Goal: Task Accomplishment & Management: Complete application form

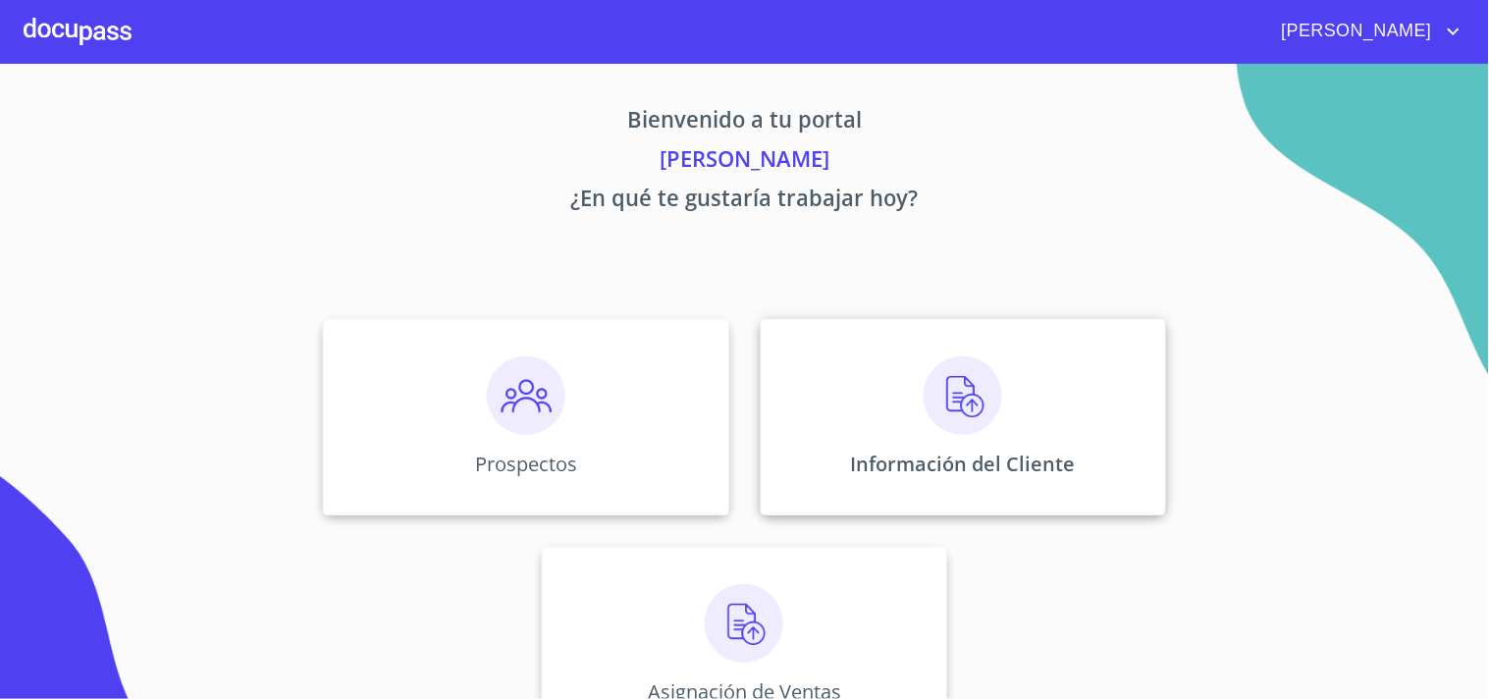
scroll to position [59, 0]
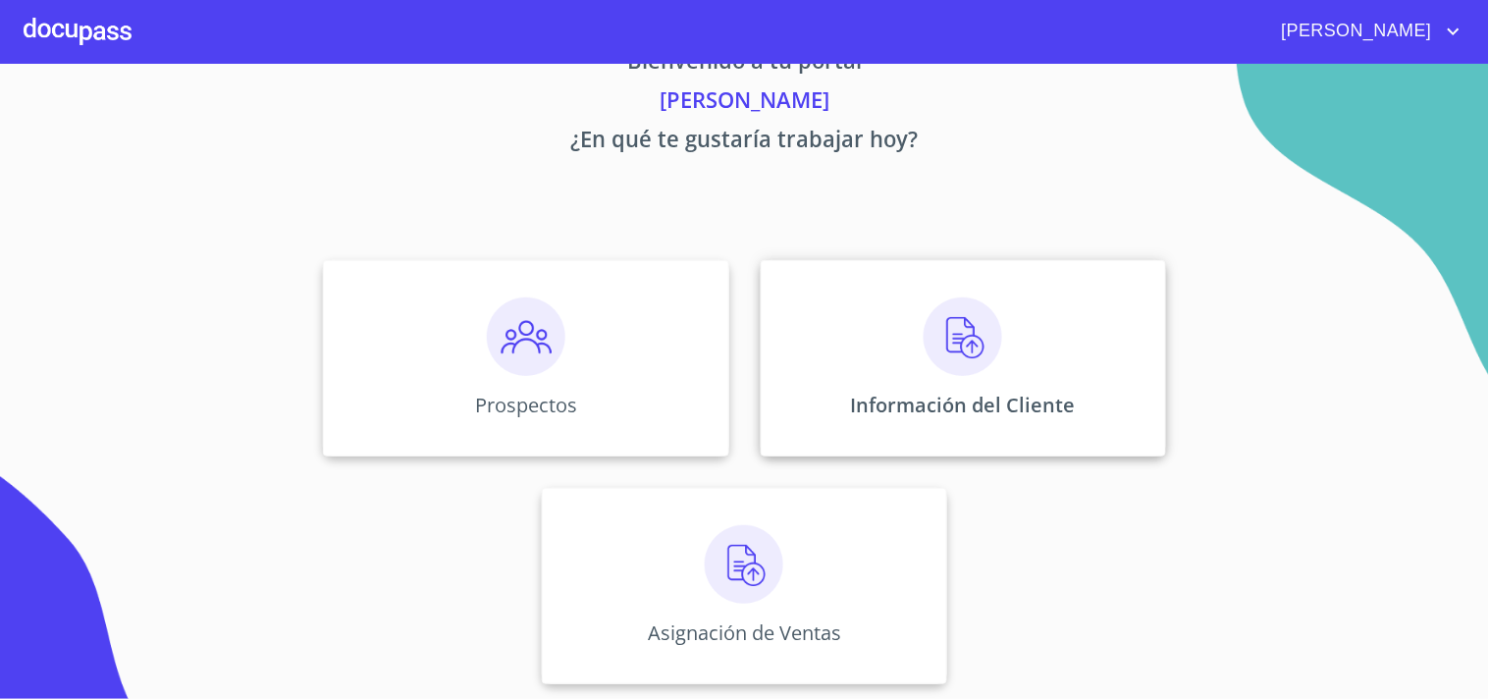
click at [918, 395] on p "Información del Cliente" at bounding box center [963, 405] width 225 height 27
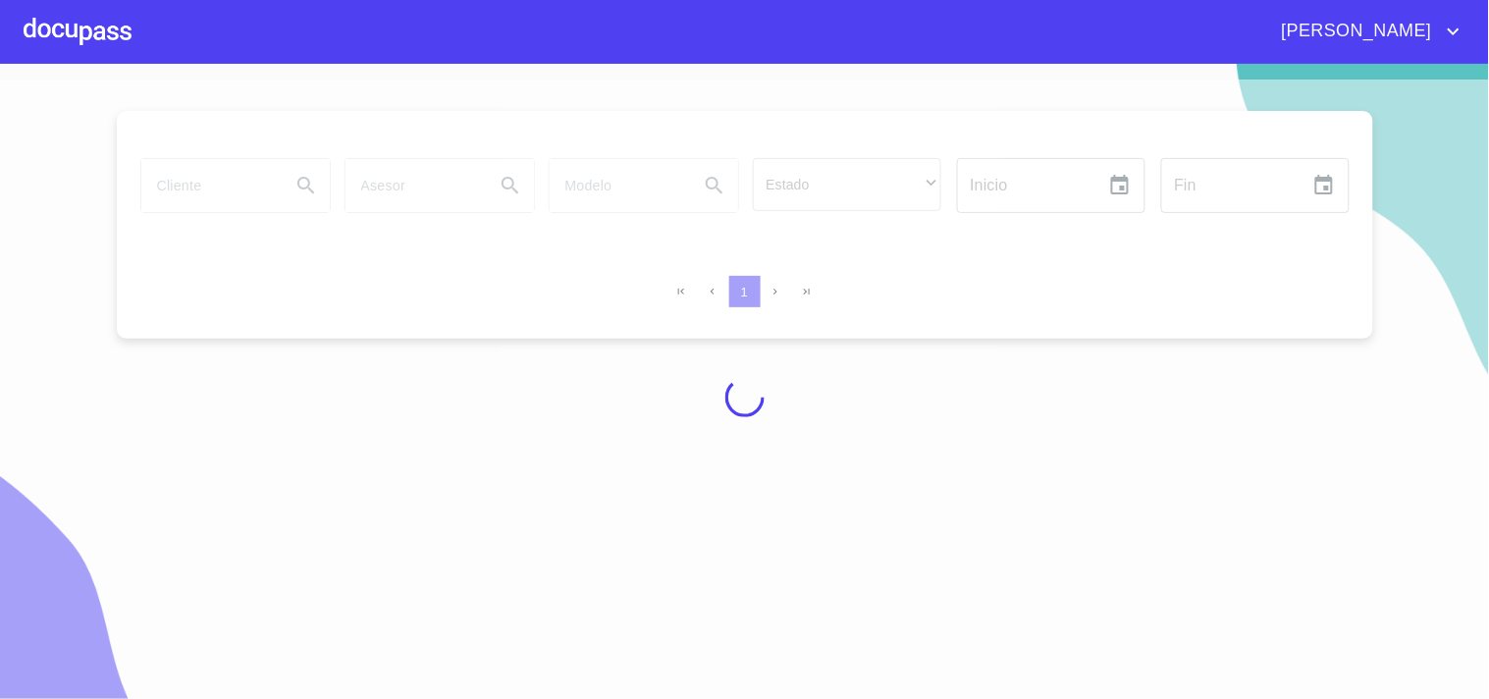
click at [182, 175] on div at bounding box center [744, 397] width 1489 height 635
click at [207, 197] on div at bounding box center [744, 397] width 1489 height 635
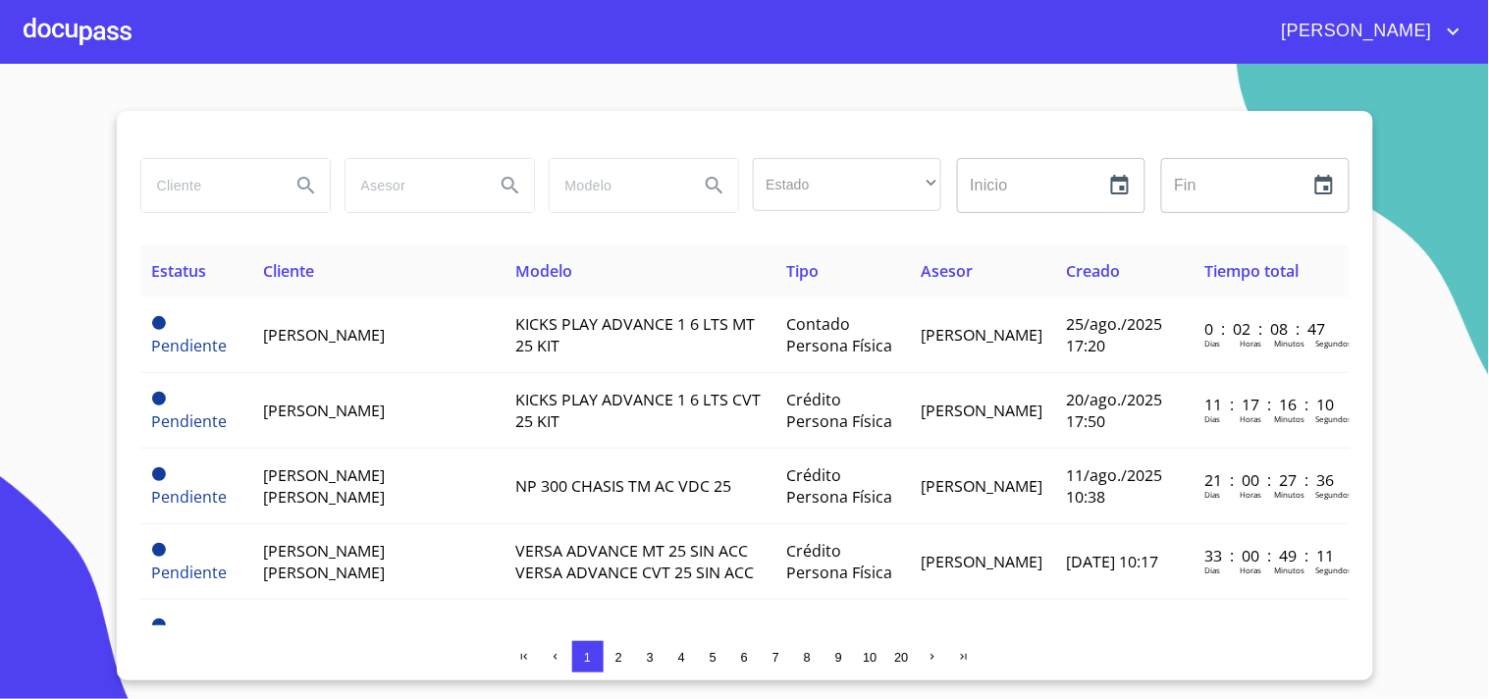
click at [210, 182] on input "search" at bounding box center [207, 185] width 133 height 53
type input "[PERSON_NAME] [PERSON_NAME]"
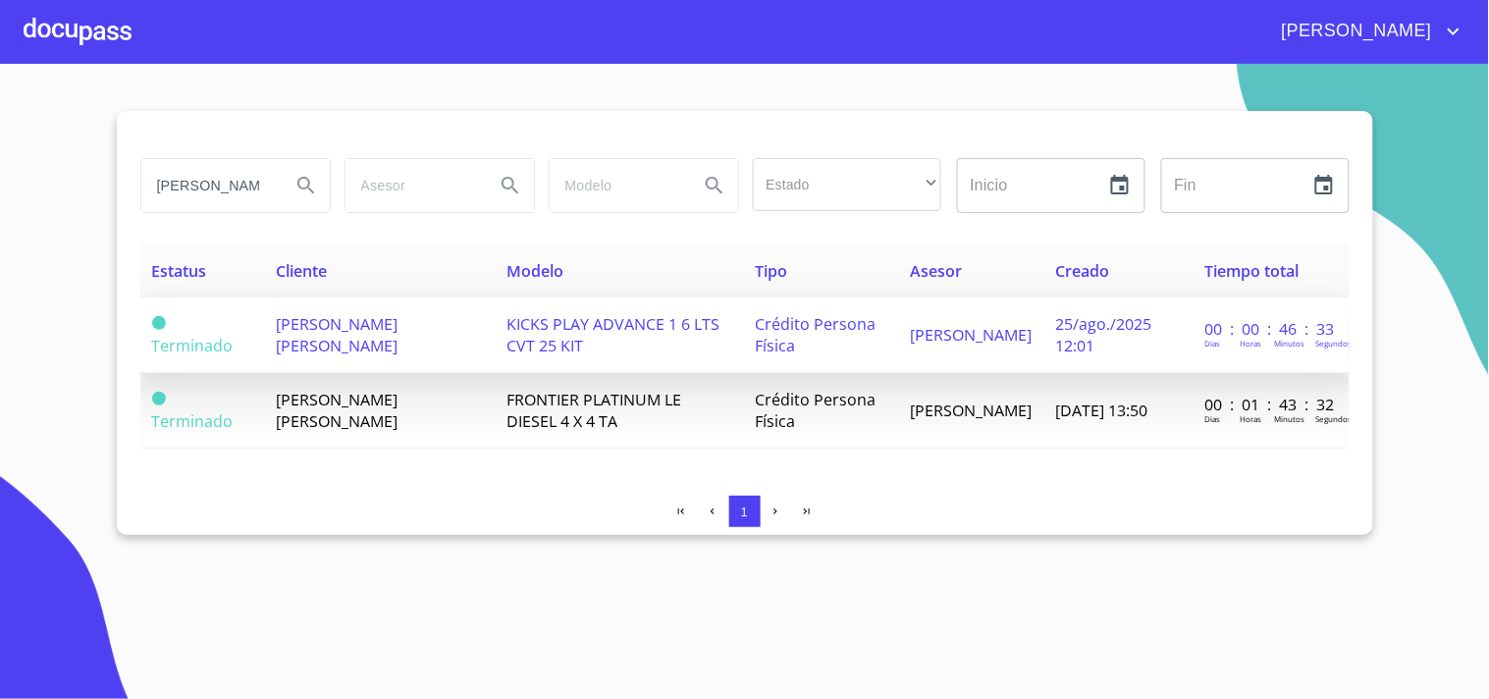
click at [398, 328] on span "[PERSON_NAME] [PERSON_NAME]" at bounding box center [337, 334] width 122 height 43
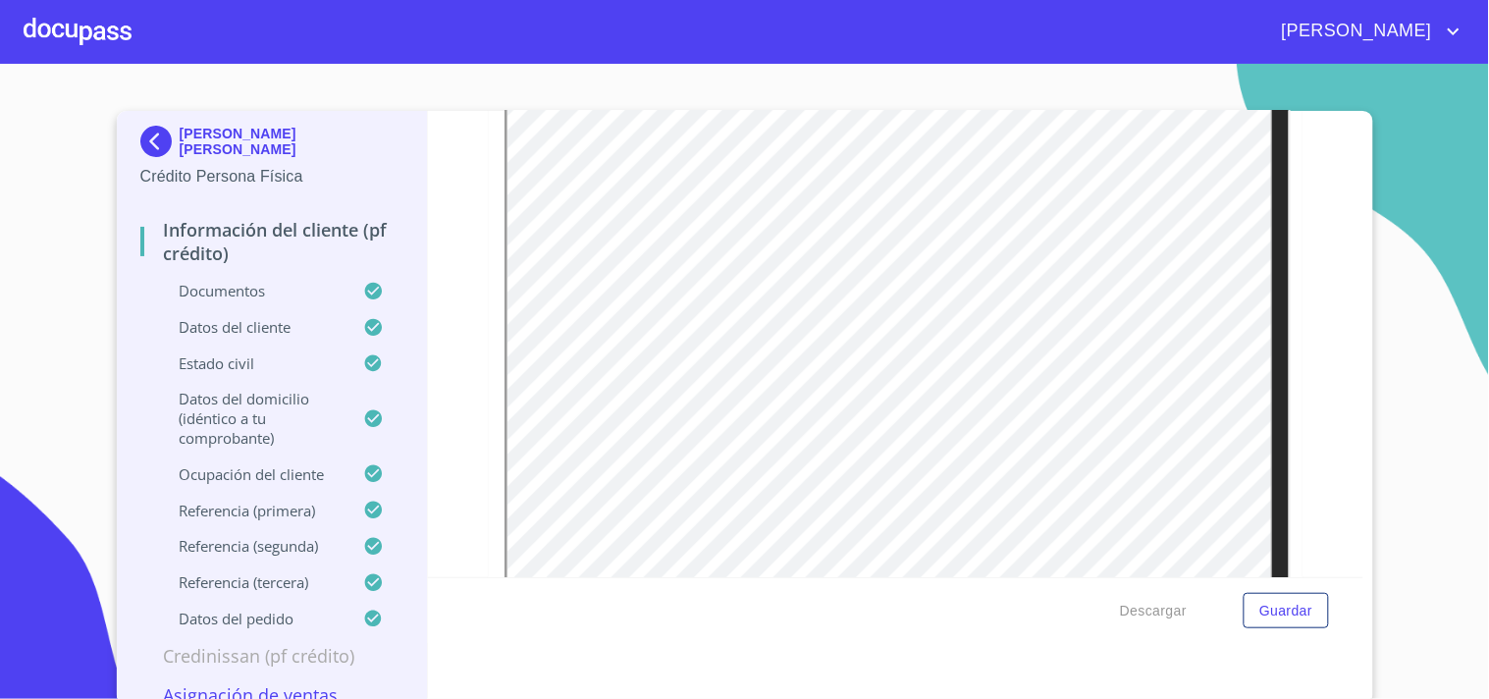
scroll to position [1090, 0]
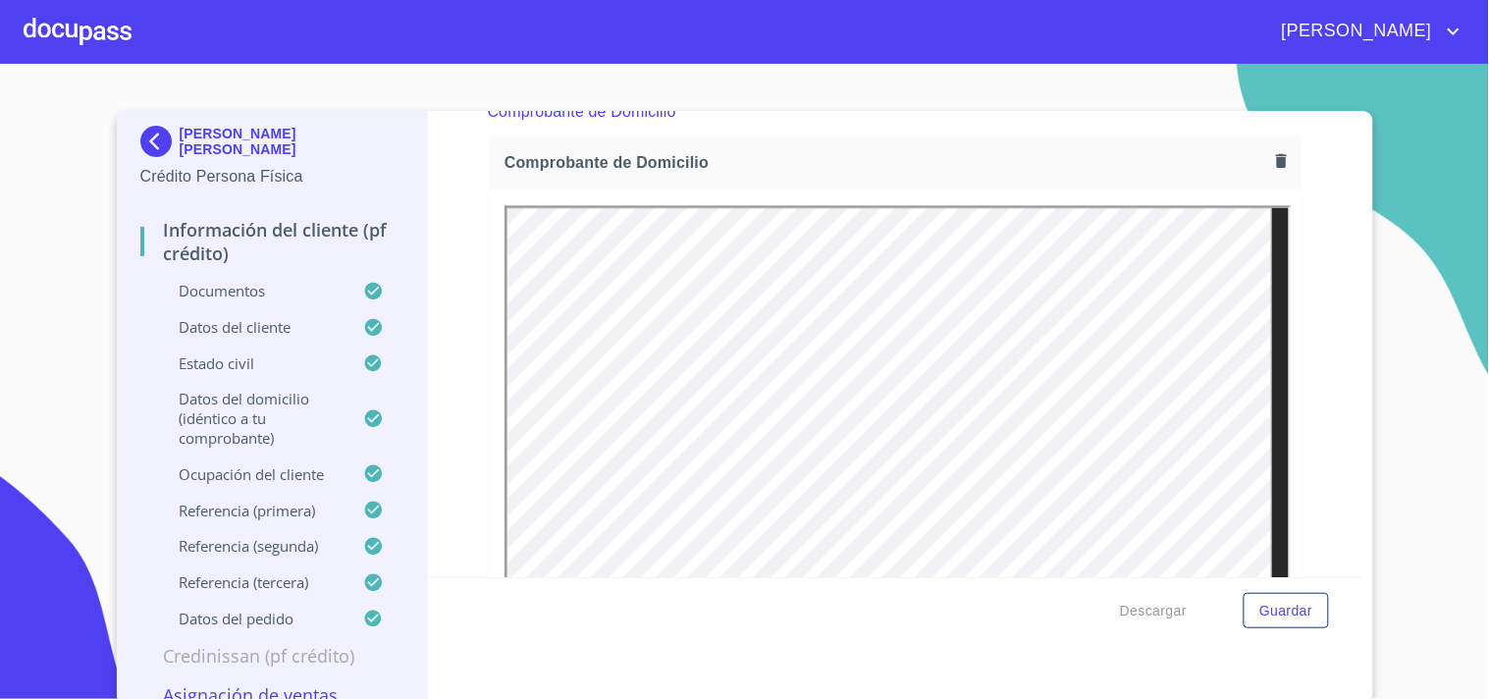
click at [155, 143] on img at bounding box center [159, 141] width 39 height 31
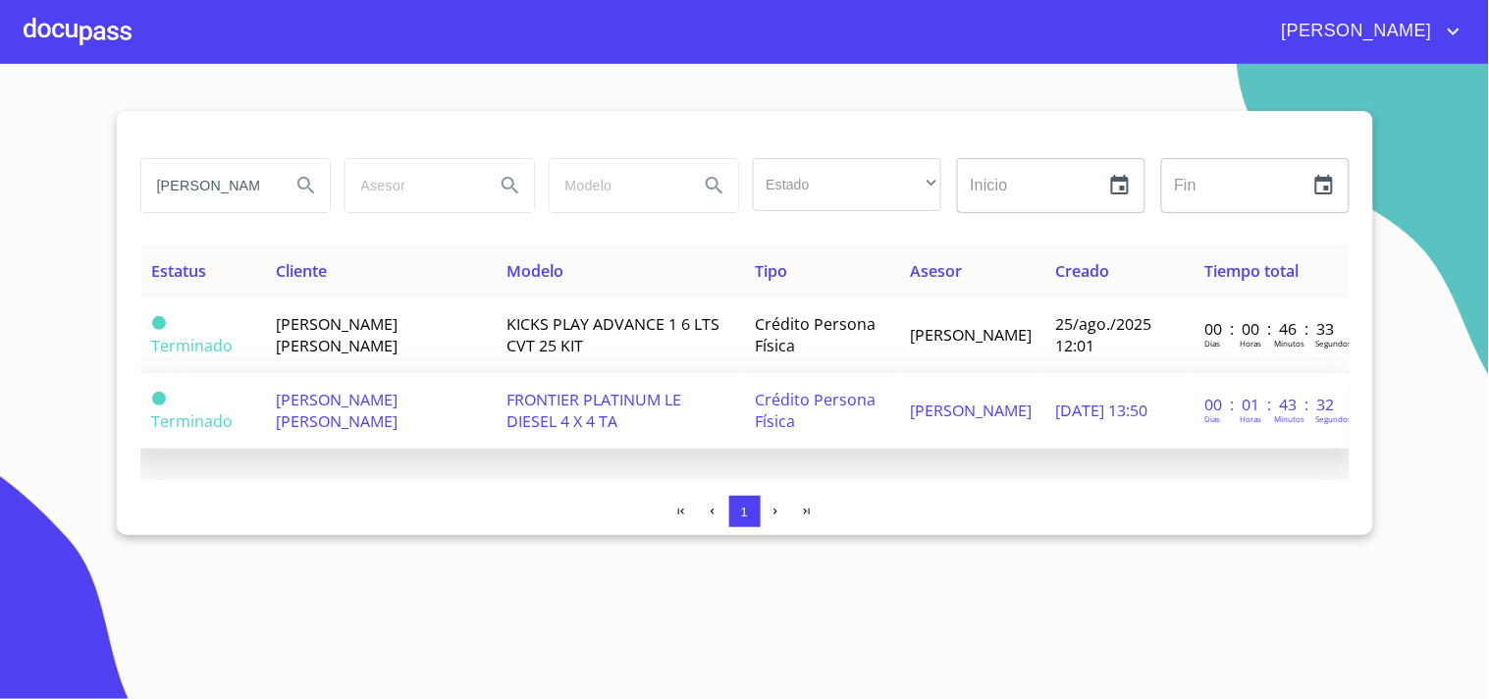
click at [394, 424] on td "[PERSON_NAME] [PERSON_NAME]" at bounding box center [379, 411] width 231 height 76
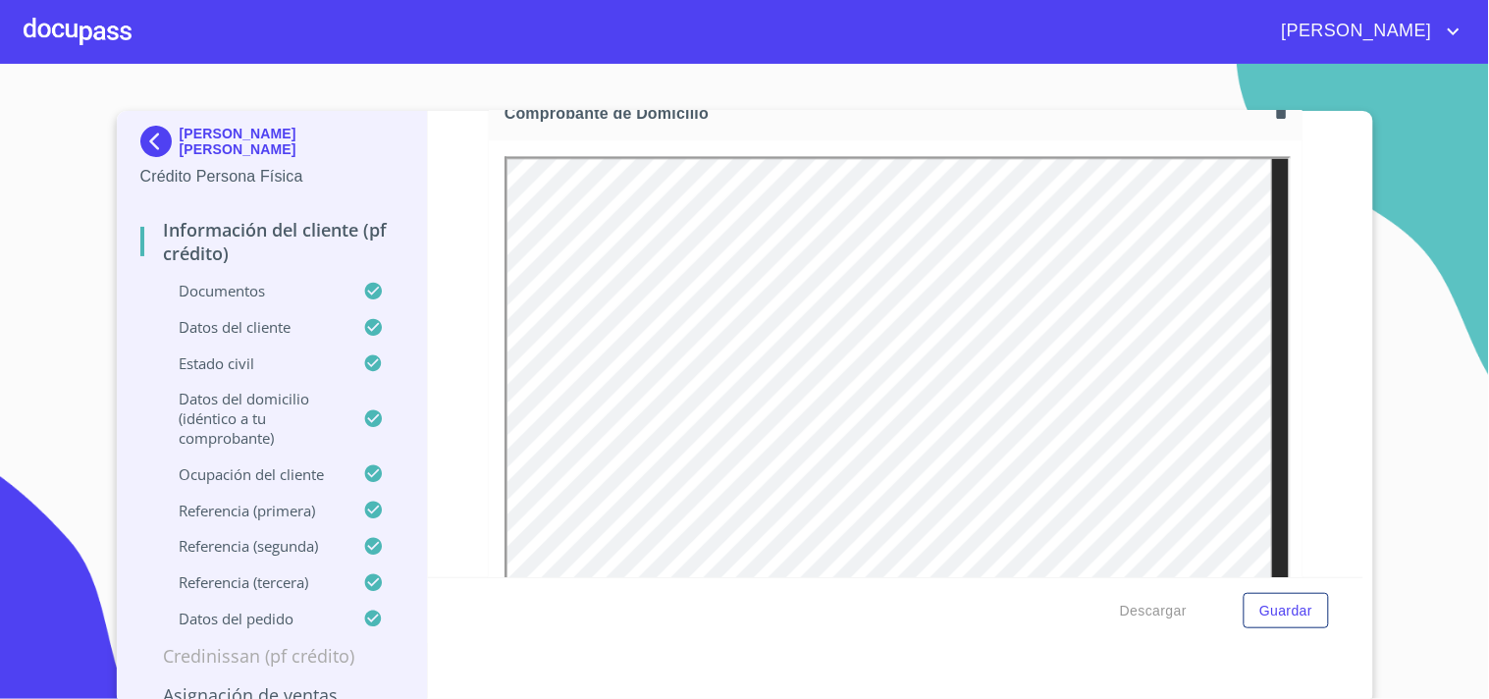
scroll to position [1090, 0]
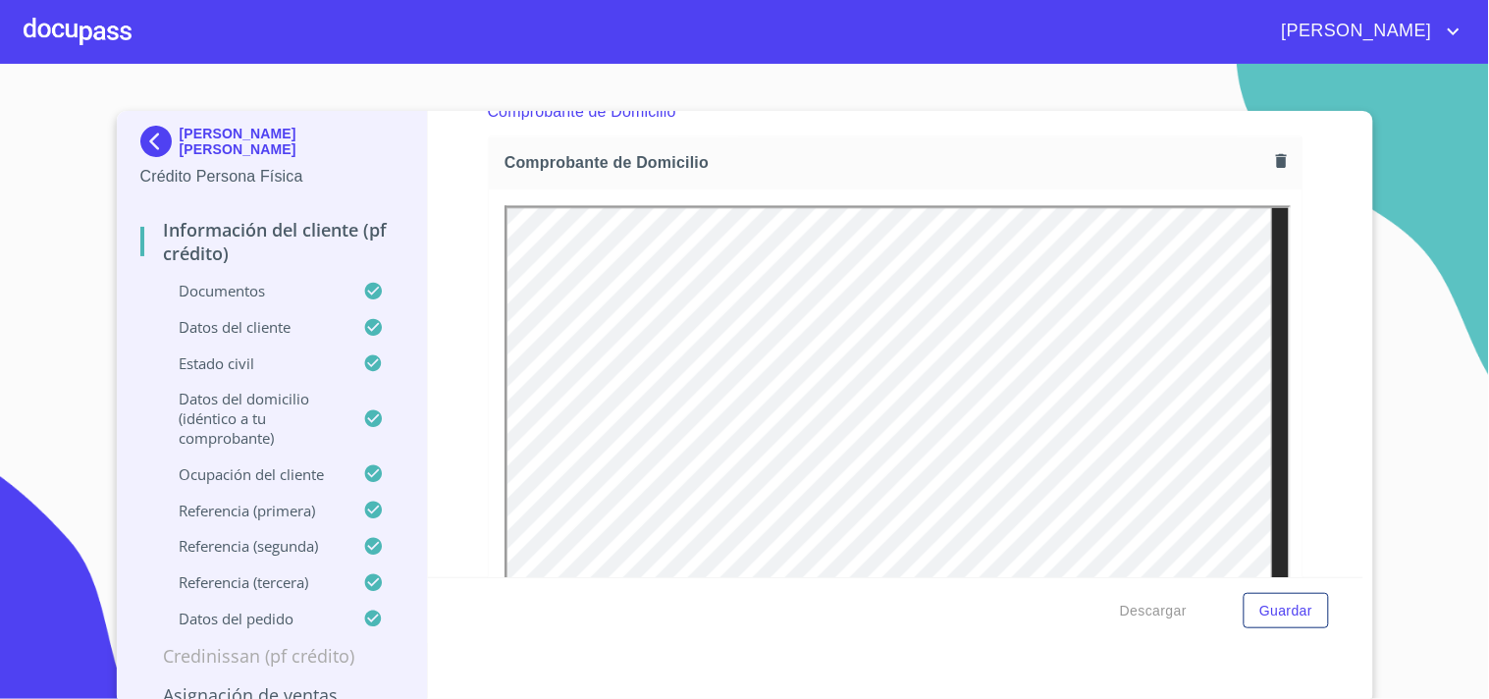
click at [1276, 162] on icon "button" at bounding box center [1281, 160] width 11 height 14
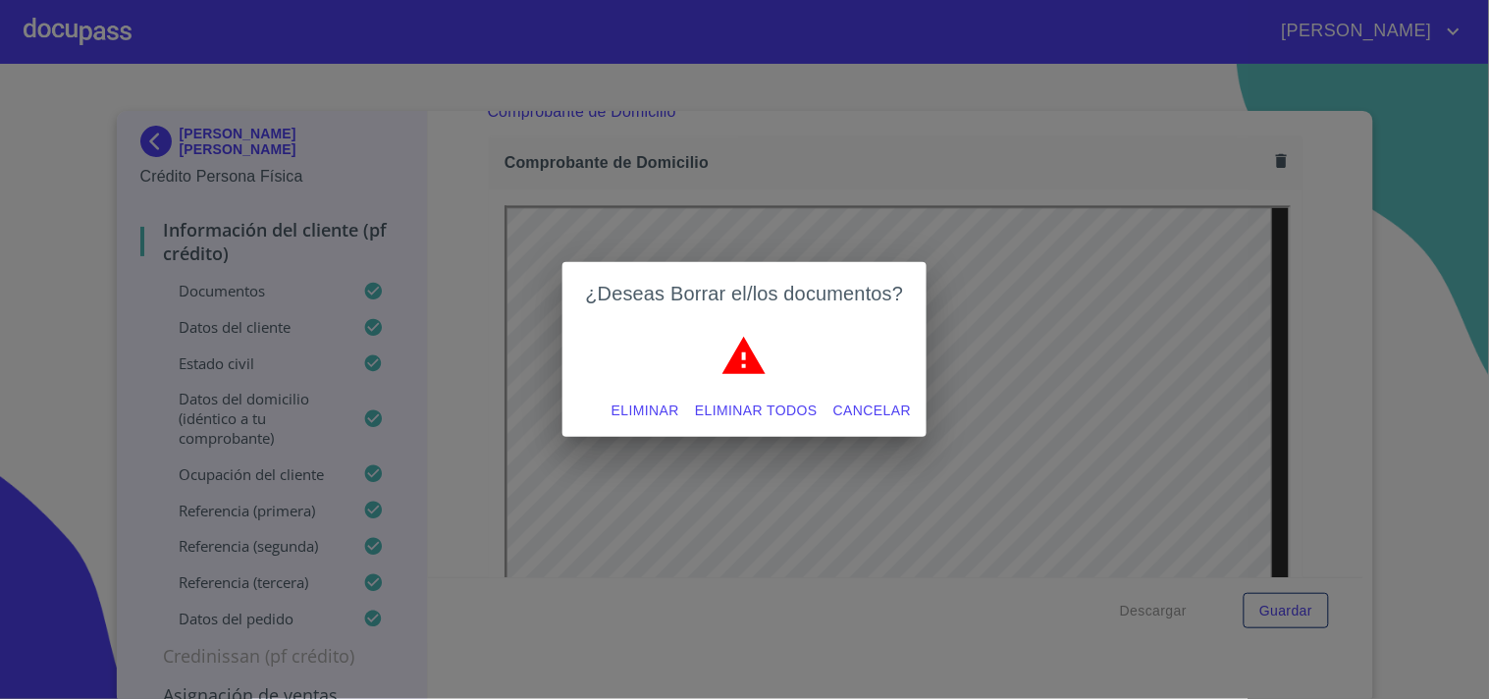
click at [730, 405] on span "Eliminar todos" at bounding box center [756, 410] width 123 height 25
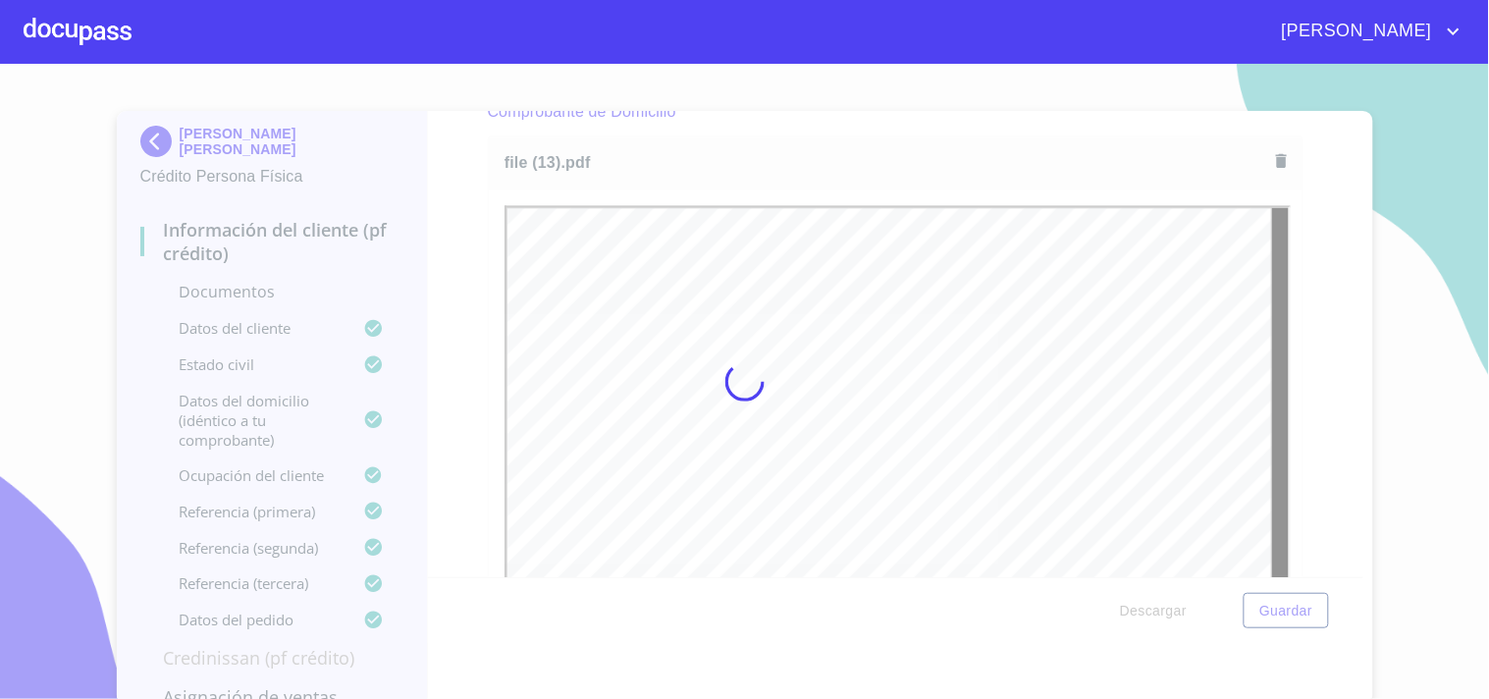
click at [1293, 300] on div at bounding box center [744, 381] width 1489 height 635
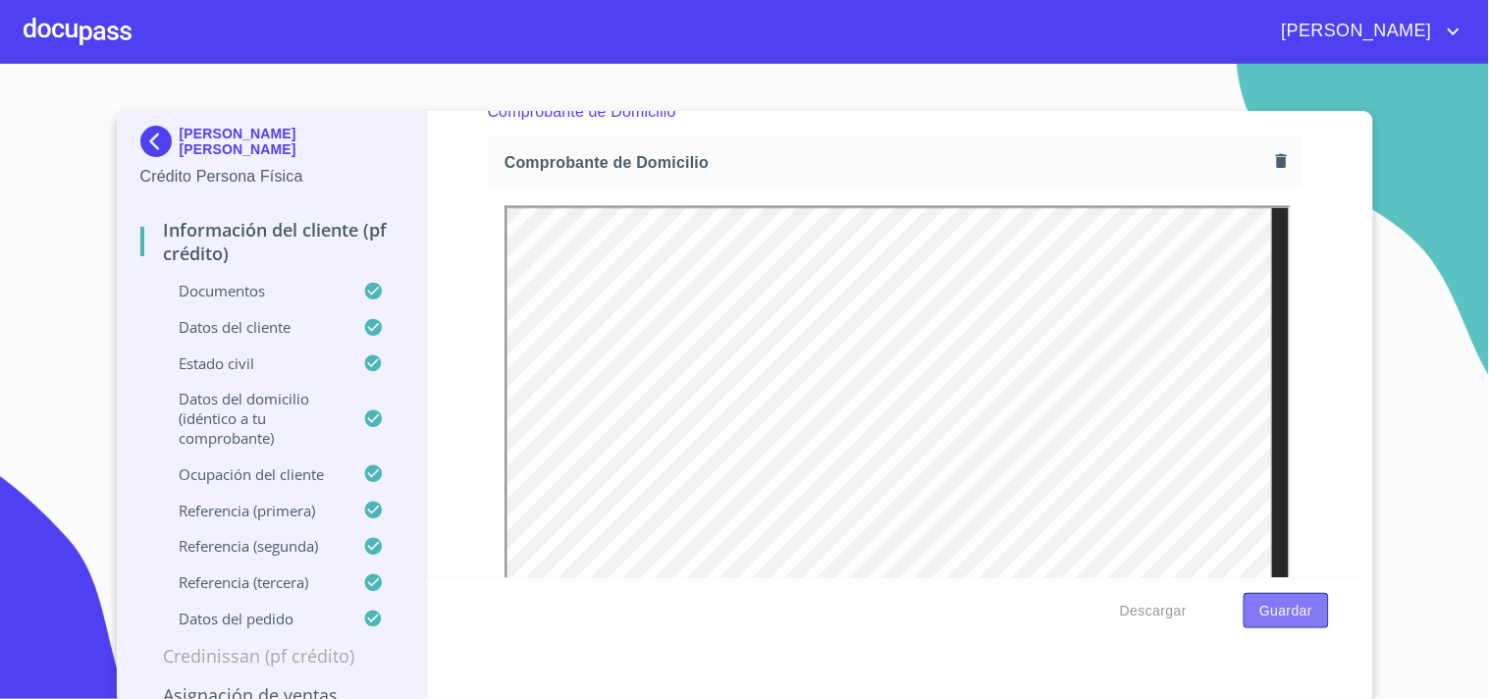
click at [1288, 622] on button "Guardar" at bounding box center [1286, 611] width 84 height 36
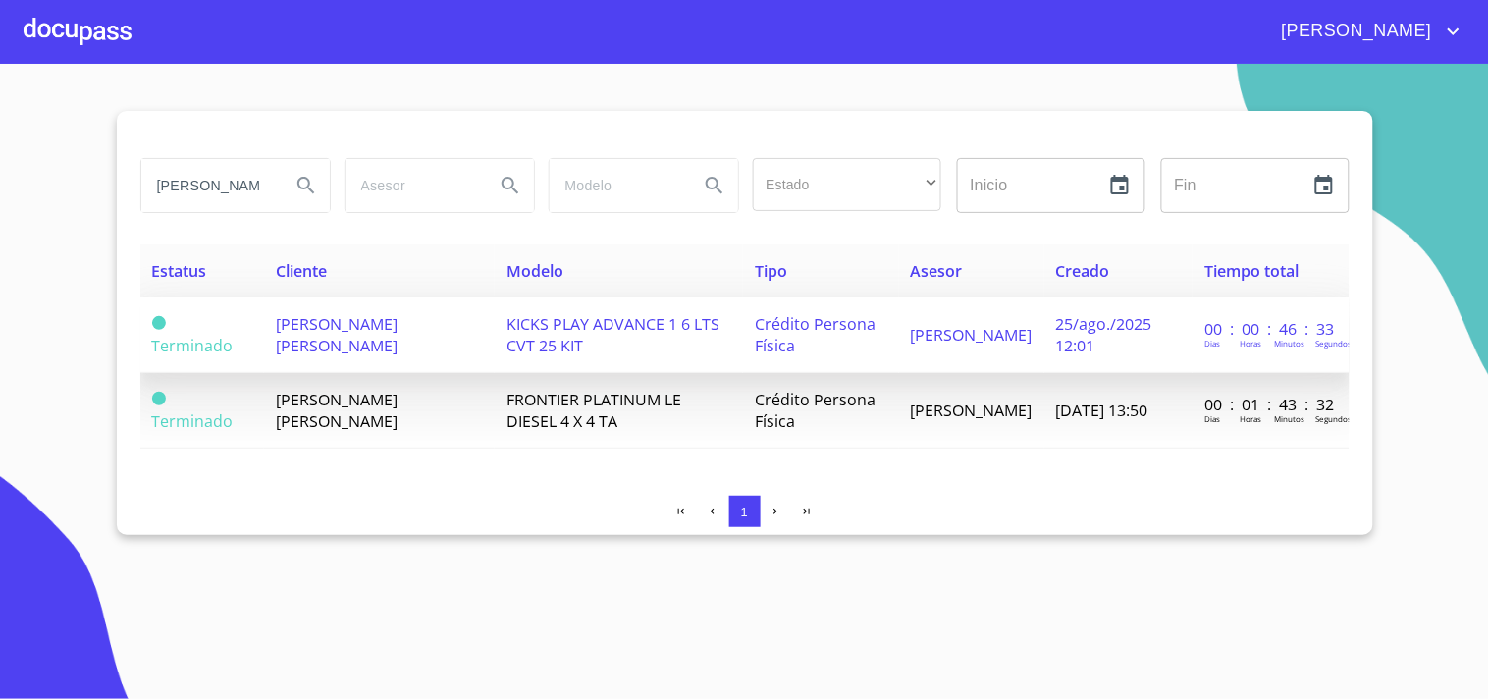
click at [299, 325] on span "[PERSON_NAME] [PERSON_NAME]" at bounding box center [337, 334] width 122 height 43
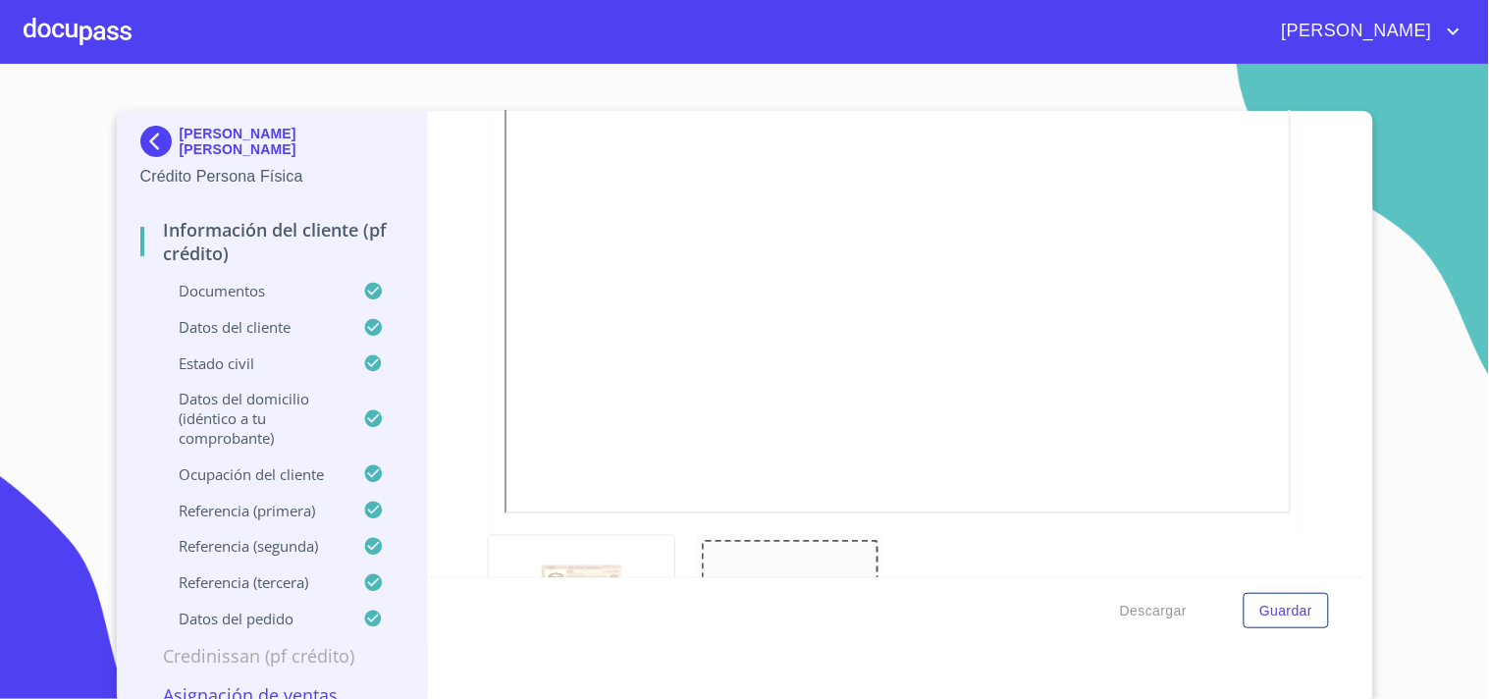
scroll to position [916, 0]
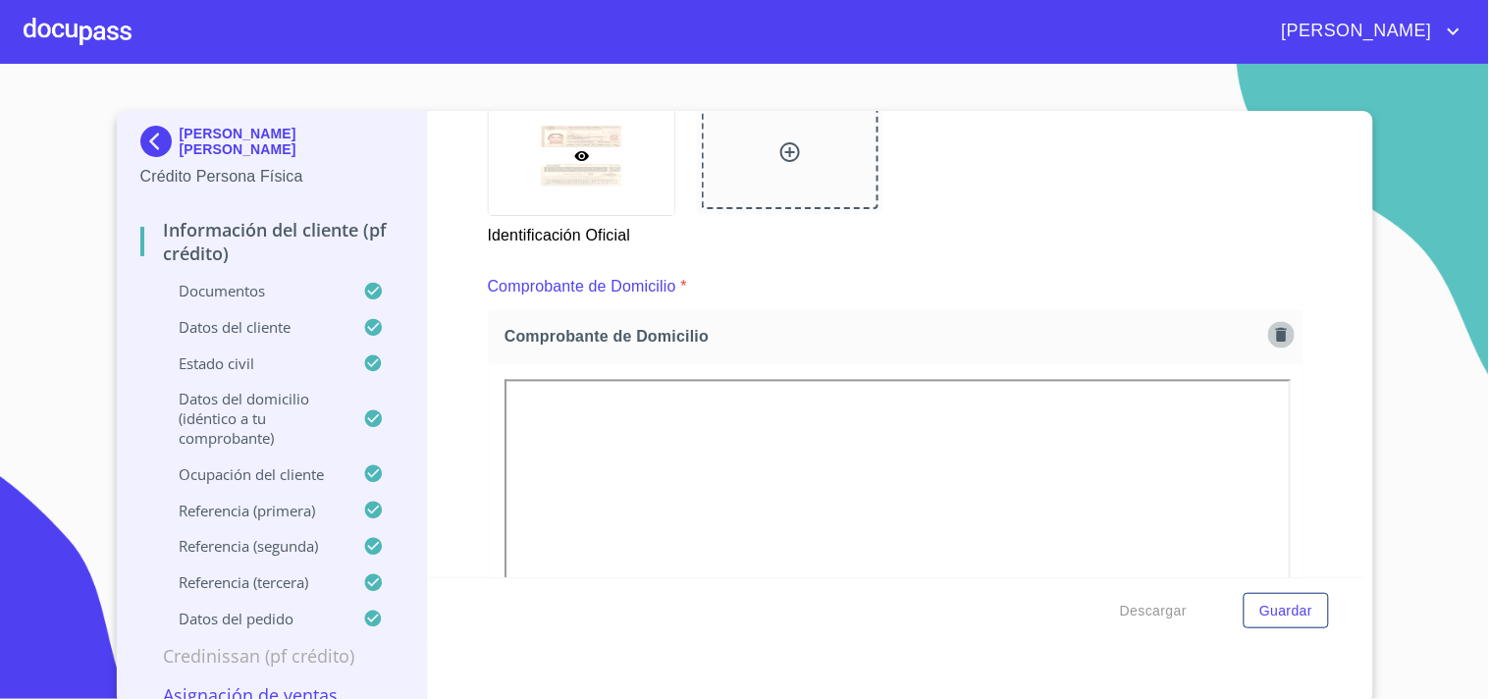
click at [1272, 328] on icon "button" at bounding box center [1281, 335] width 19 height 19
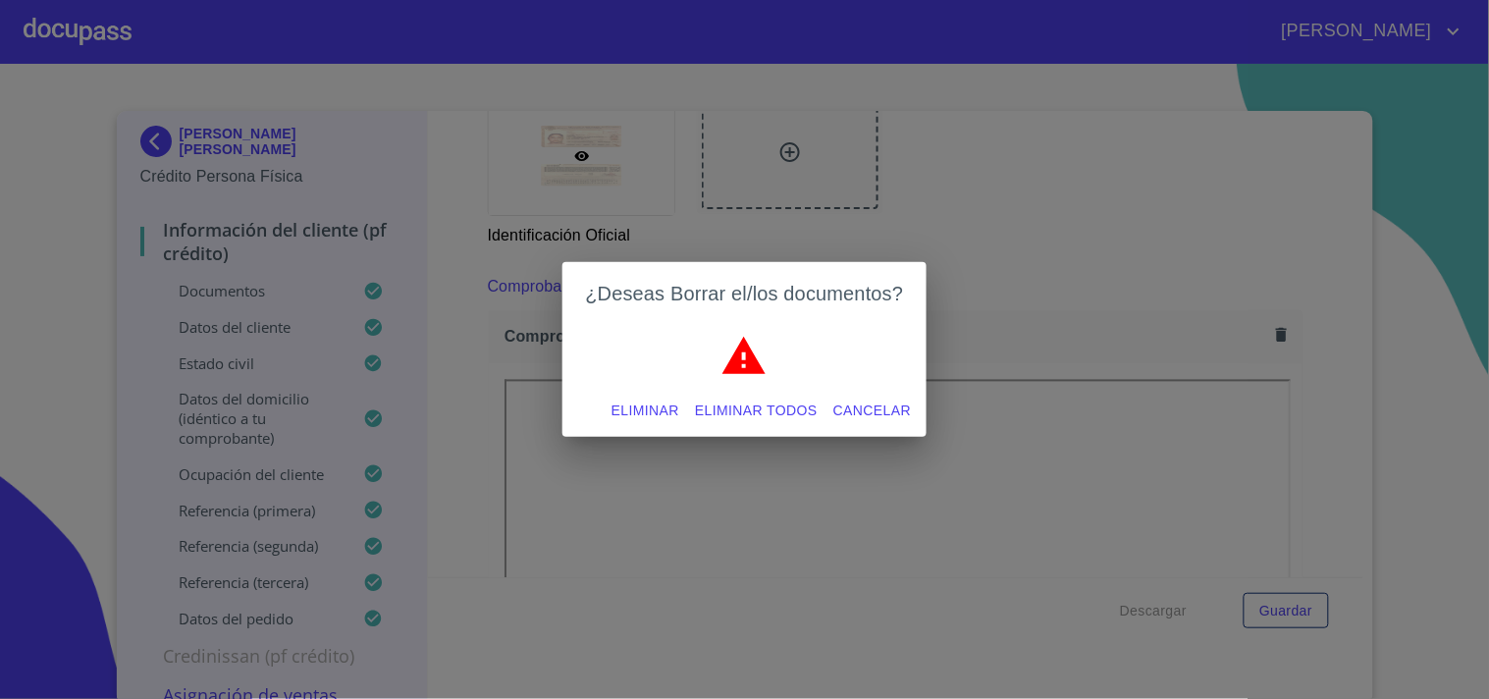
click at [739, 420] on span "Eliminar todos" at bounding box center [756, 410] width 123 height 25
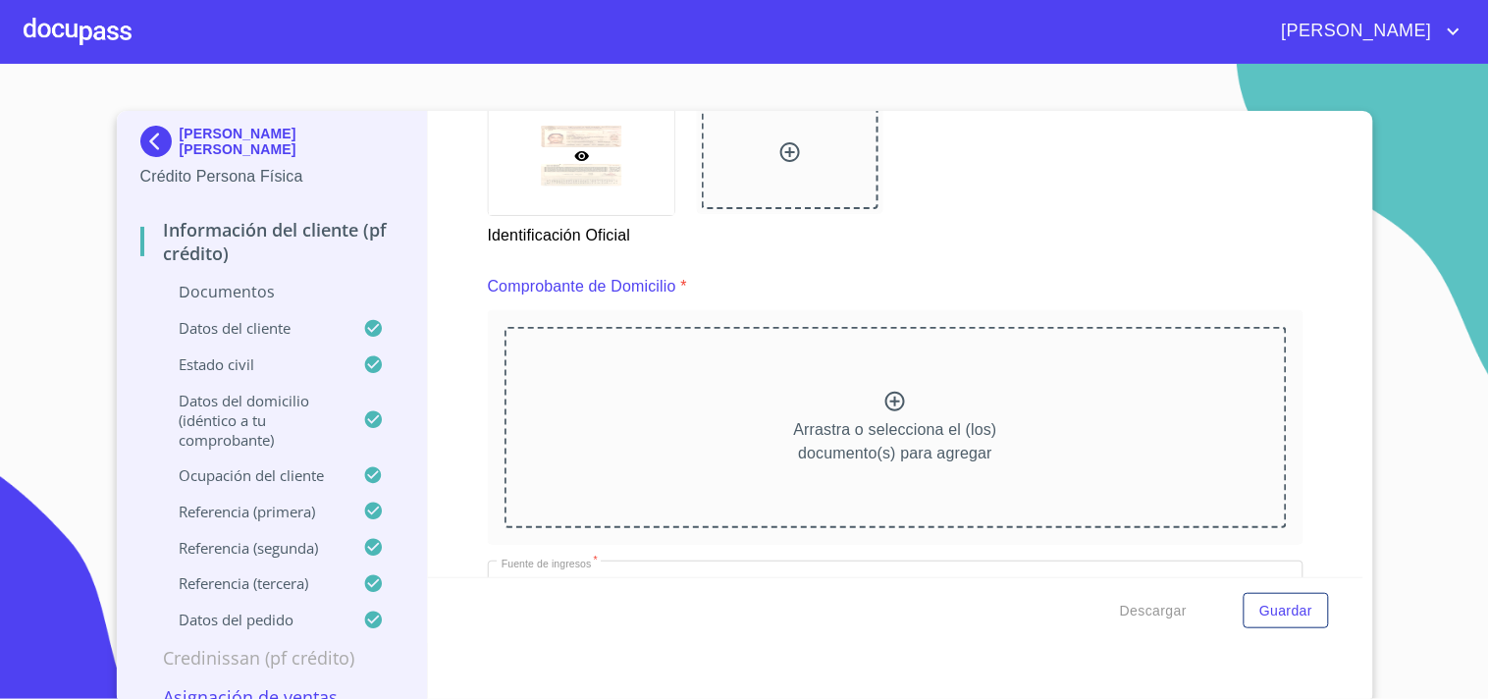
scroll to position [5, 0]
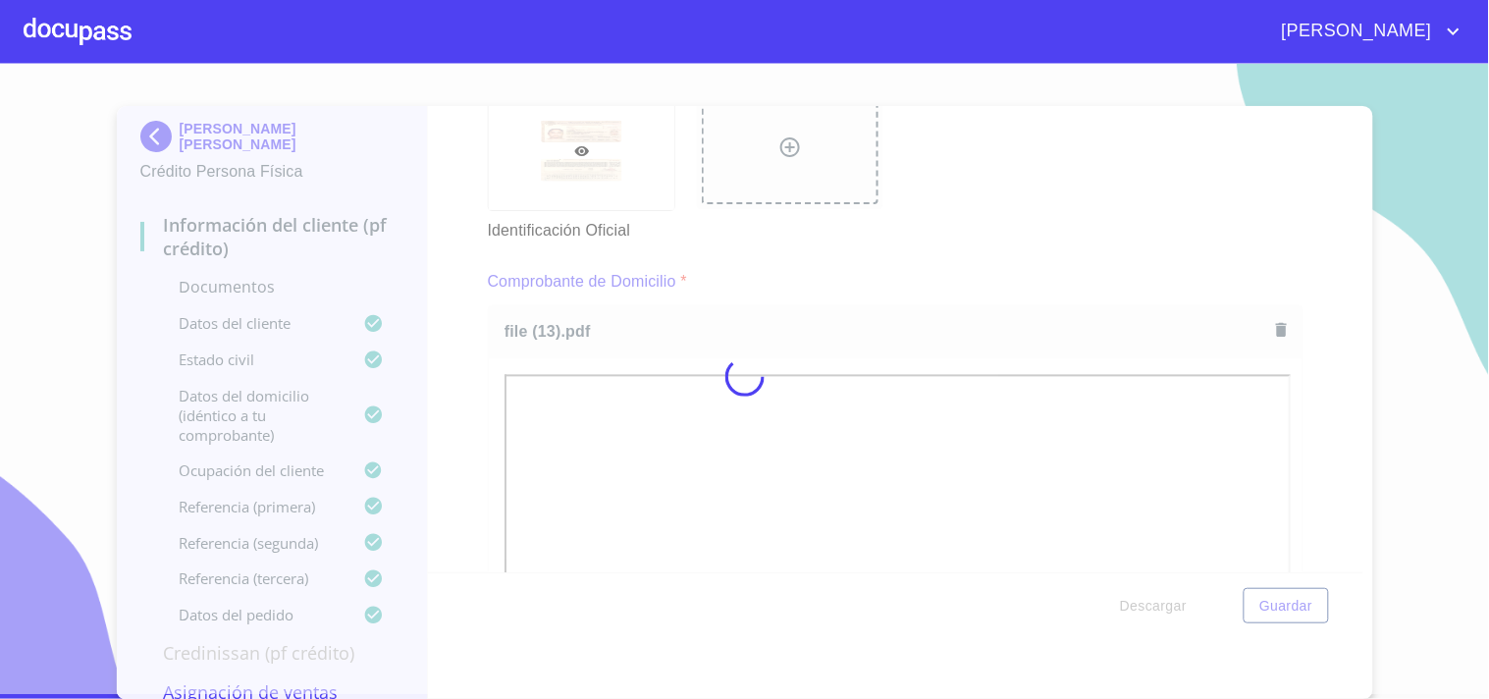
click at [819, 300] on div at bounding box center [744, 376] width 1489 height 635
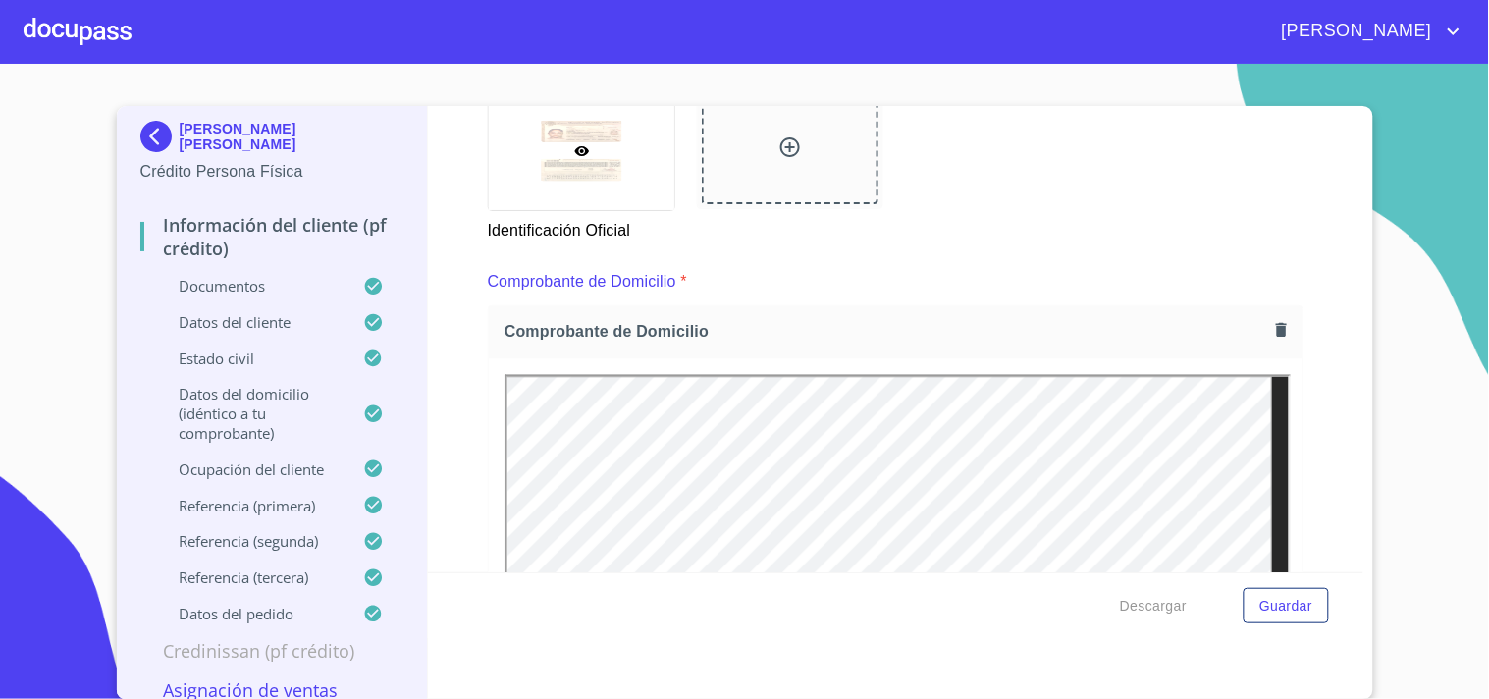
scroll to position [0, 0]
